Goal: Task Accomplishment & Management: Manage account settings

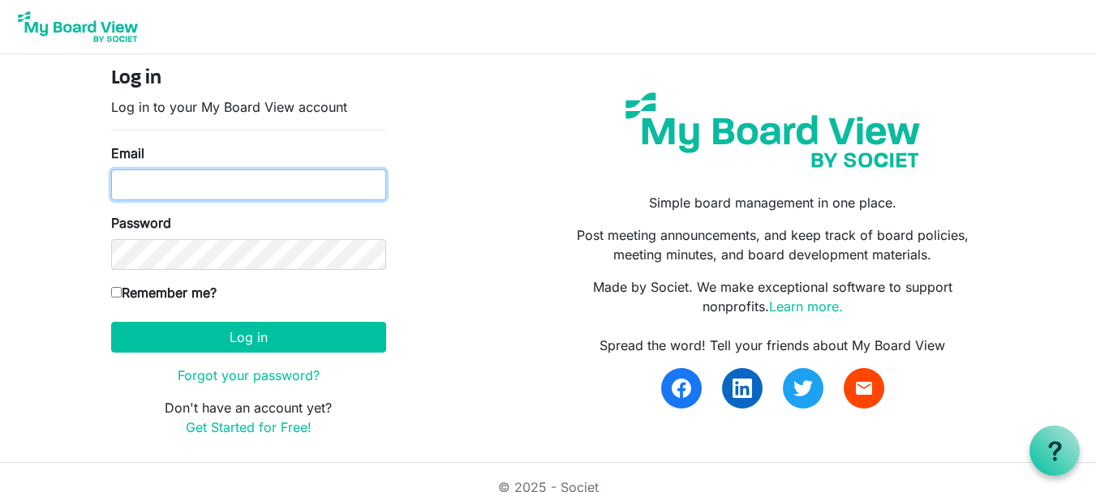
click at [315, 200] on input "Email" at bounding box center [248, 185] width 275 height 31
type input "[EMAIL_ADDRESS][DOMAIN_NAME]"
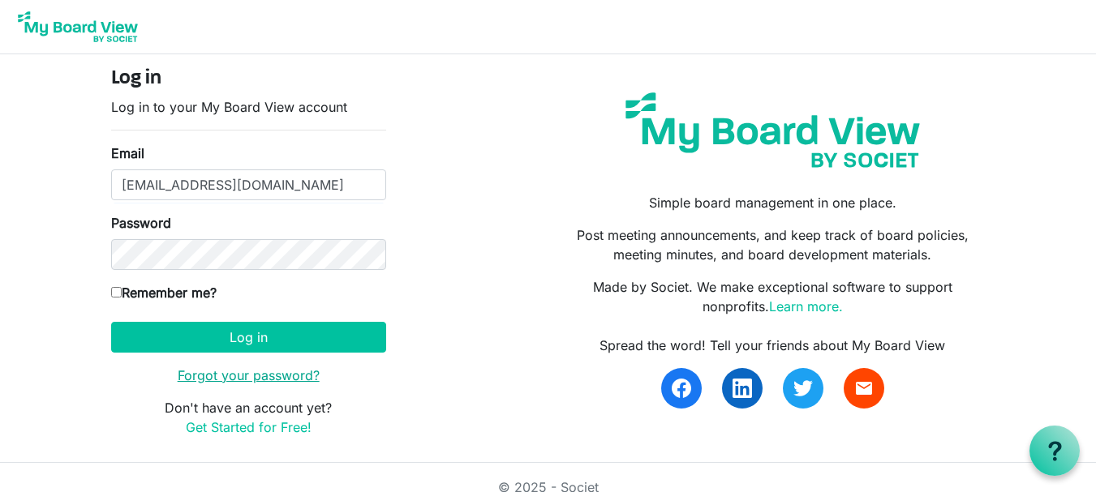
click at [210, 371] on link "Forgot your password?" at bounding box center [249, 376] width 142 height 16
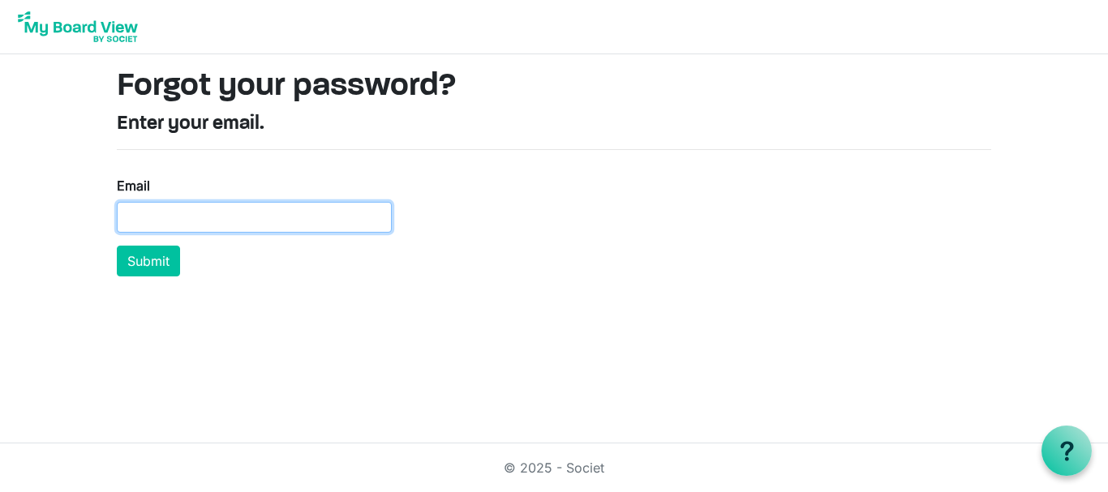
click at [259, 211] on input "Email" at bounding box center [254, 217] width 275 height 31
type input "[EMAIL_ADDRESS][DOMAIN_NAME]"
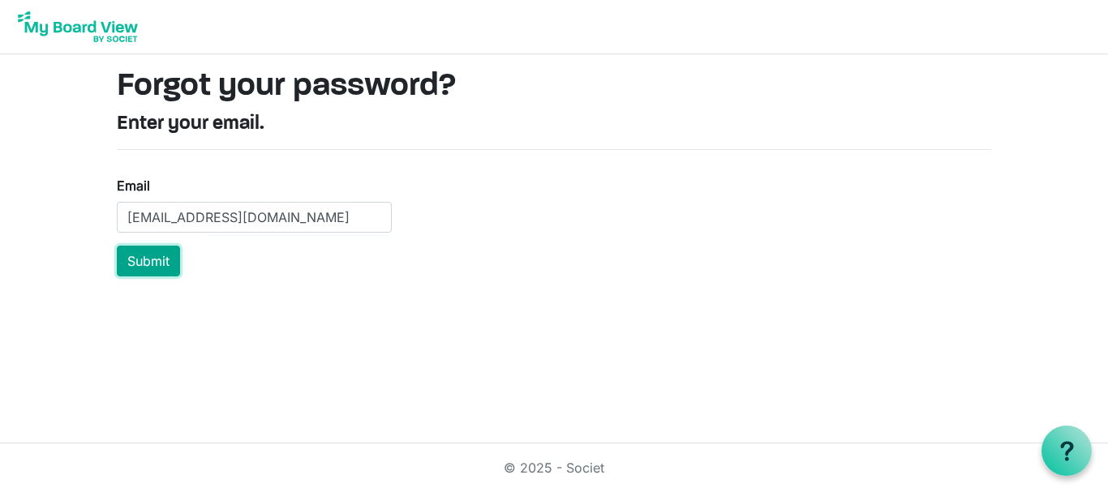
click at [159, 262] on button "Submit" at bounding box center [148, 261] width 63 height 31
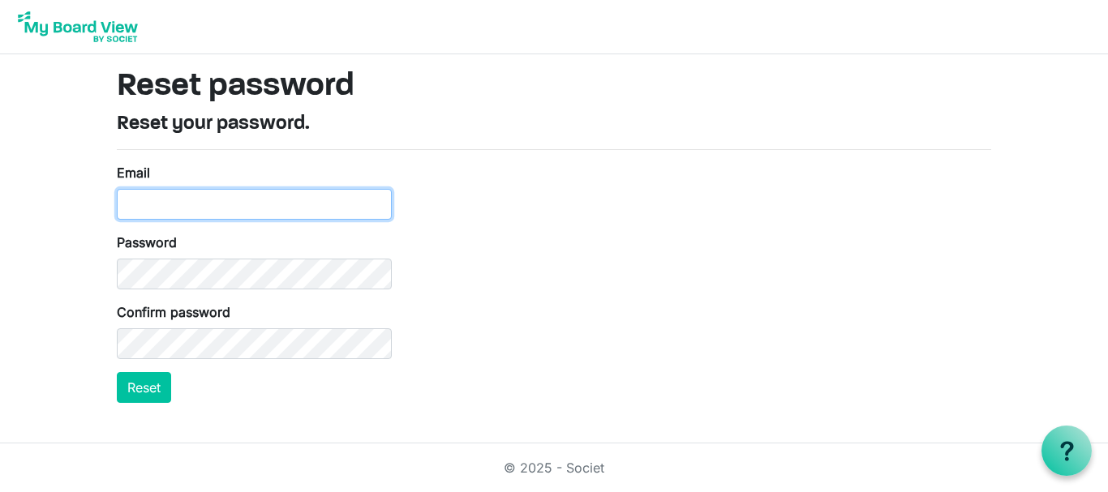
click at [209, 199] on input "Email" at bounding box center [254, 204] width 275 height 31
type input "[EMAIL_ADDRESS][DOMAIN_NAME]"
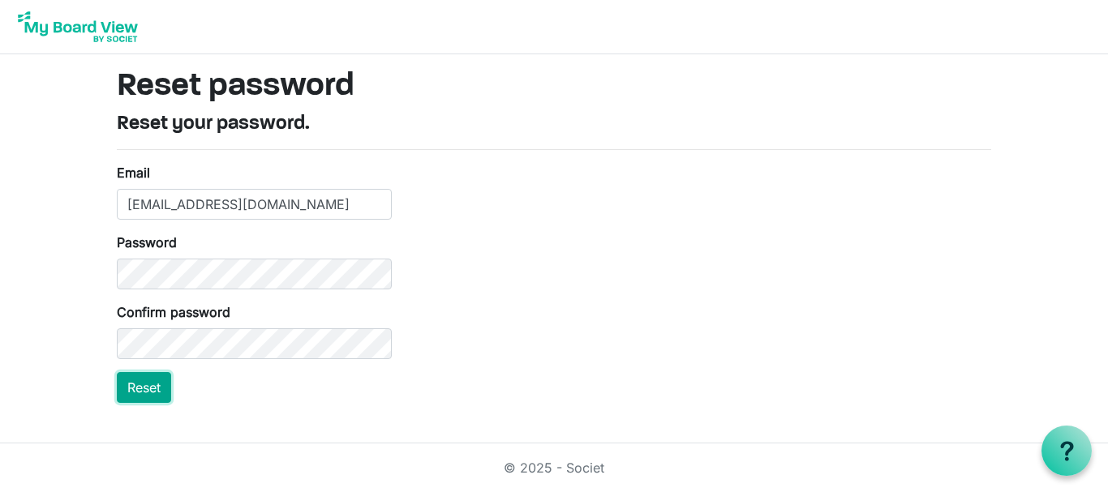
click at [130, 389] on button "Reset" at bounding box center [144, 387] width 54 height 31
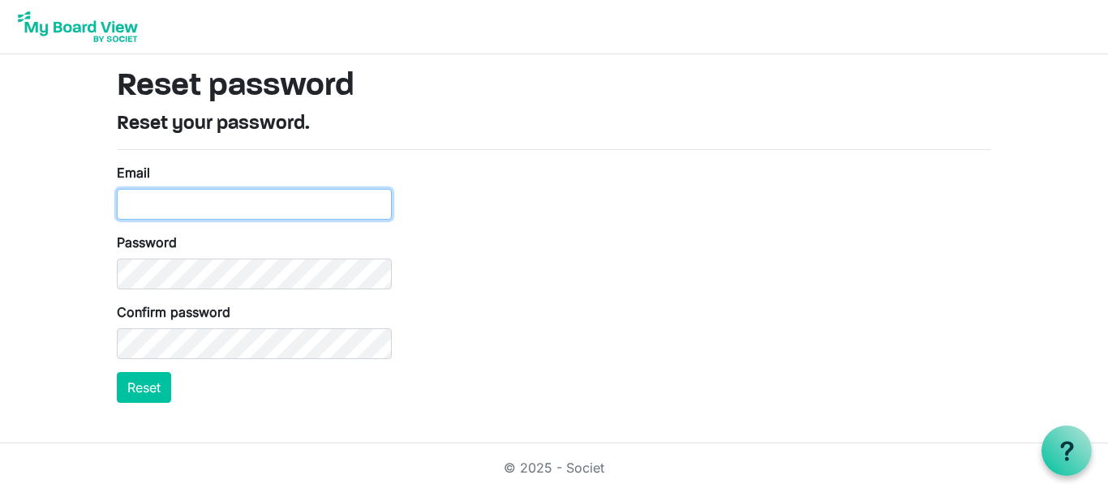
click at [294, 204] on input "Email" at bounding box center [254, 204] width 275 height 31
type input "ruthwaithira2@gmail.com"
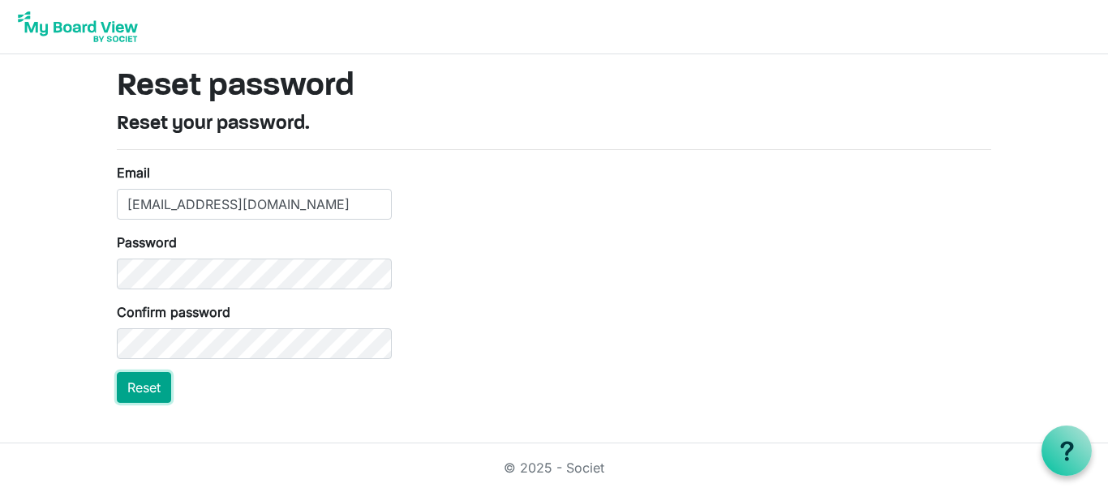
click at [153, 388] on button "Reset" at bounding box center [144, 387] width 54 height 31
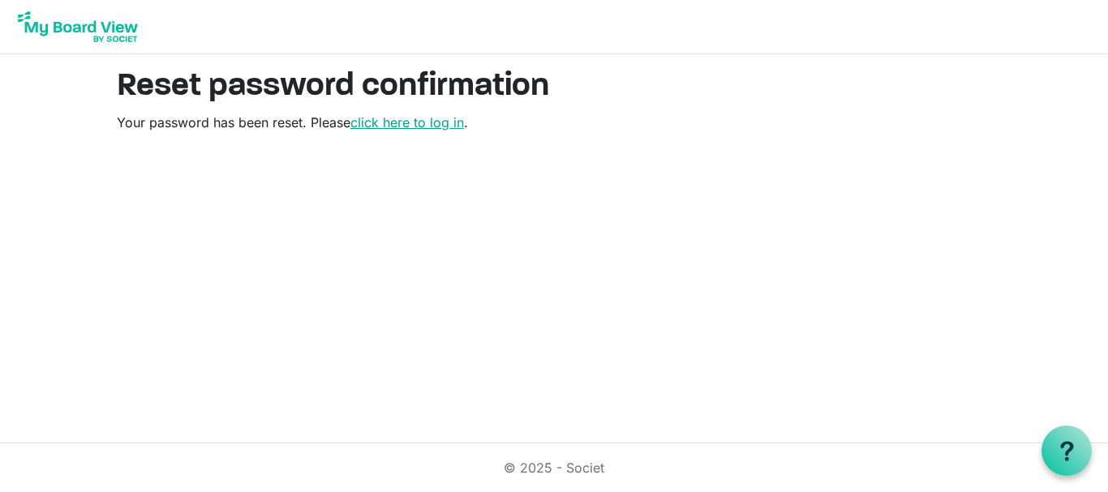
click at [384, 126] on link "click here to log in" at bounding box center [407, 122] width 114 height 16
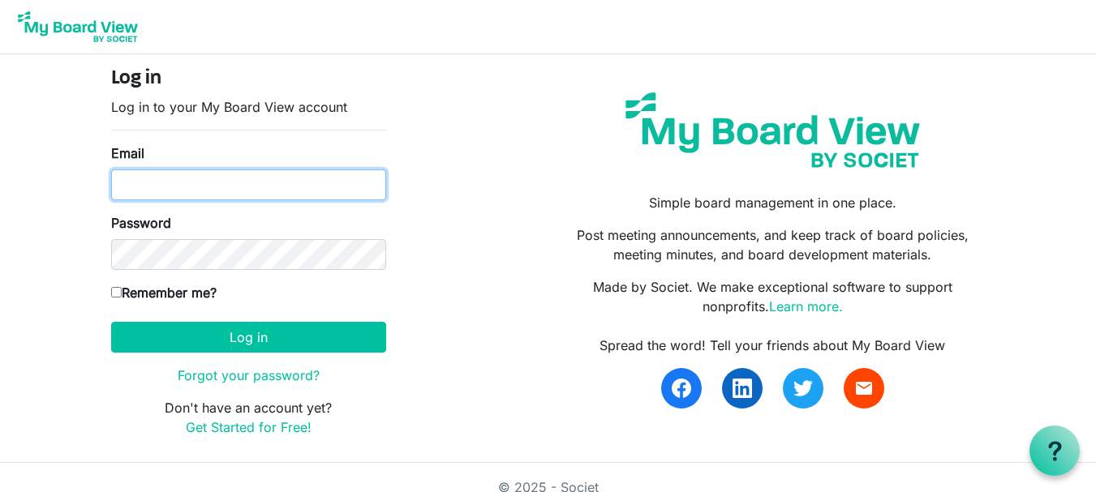
click at [222, 180] on input "Email" at bounding box center [248, 185] width 275 height 31
type input "ruthwaithira2@gmail.com"
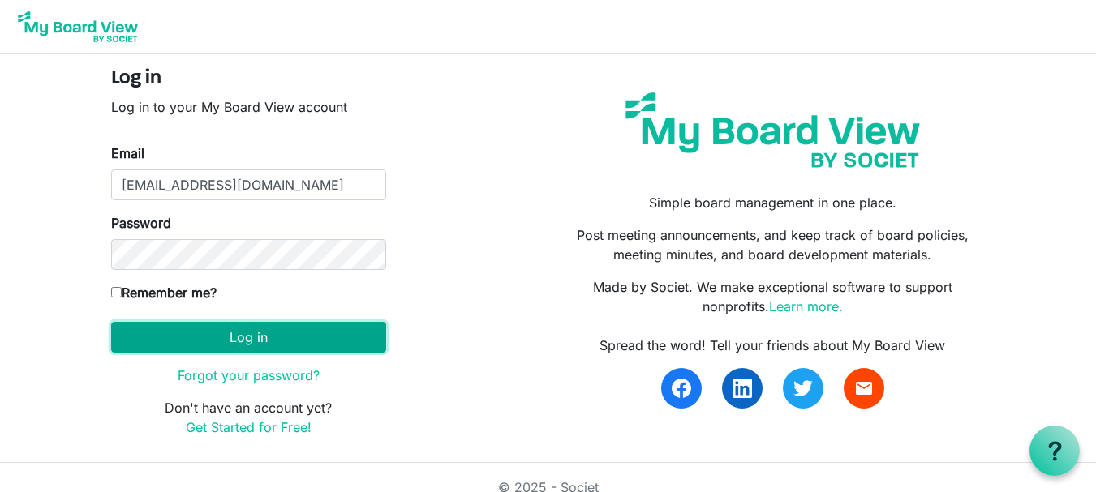
click at [262, 338] on button "Log in" at bounding box center [248, 337] width 275 height 31
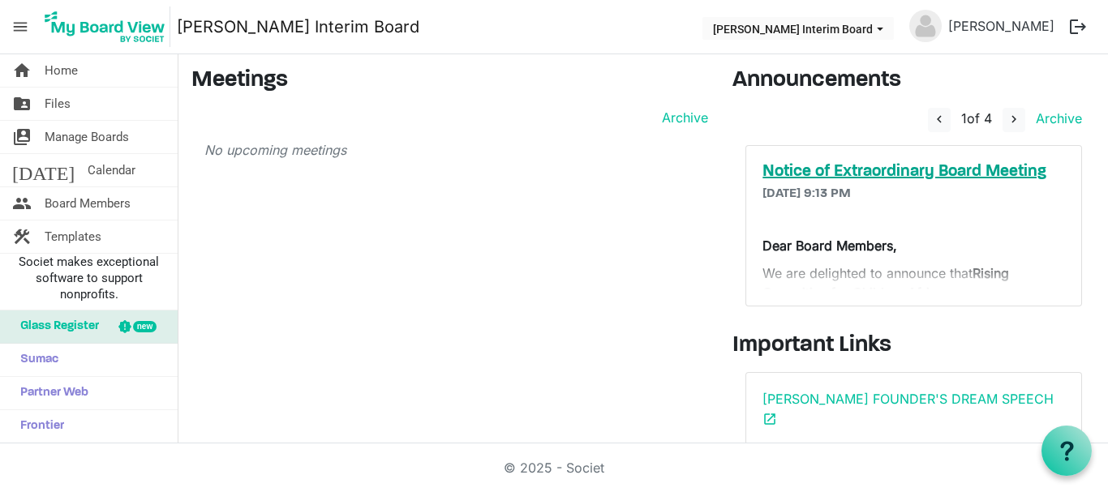
click at [888, 171] on h5 "Notice of Extraordinary Board Meeting" at bounding box center [914, 171] width 303 height 19
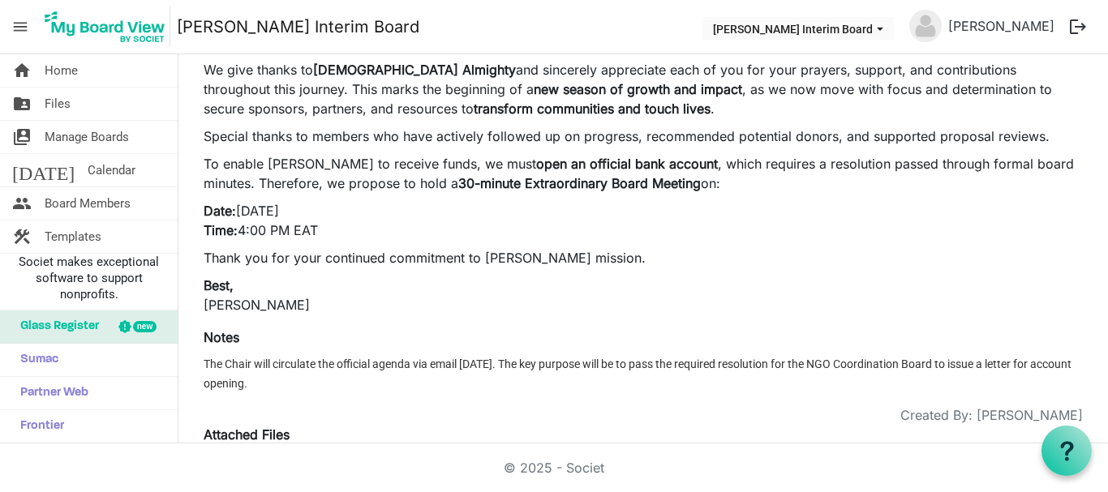
scroll to position [170, 0]
